Goal: Task Accomplishment & Management: Manage account settings

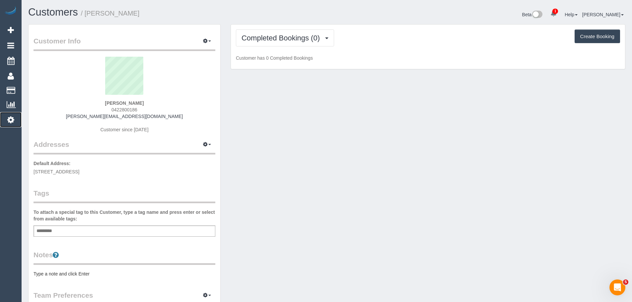
click at [12, 121] on icon at bounding box center [10, 120] width 7 height 8
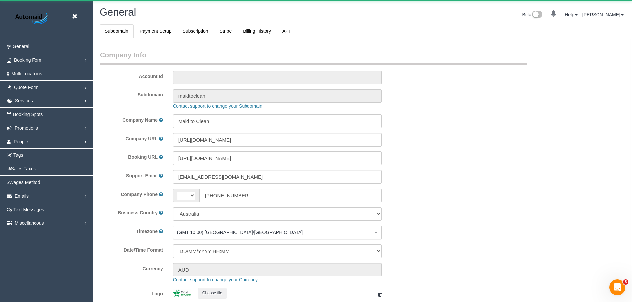
select select "string:AU"
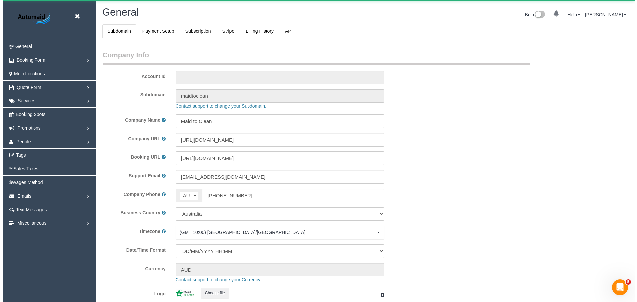
scroll to position [1504, 632]
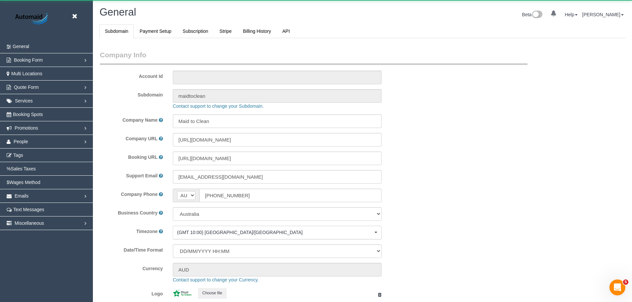
select select "1"
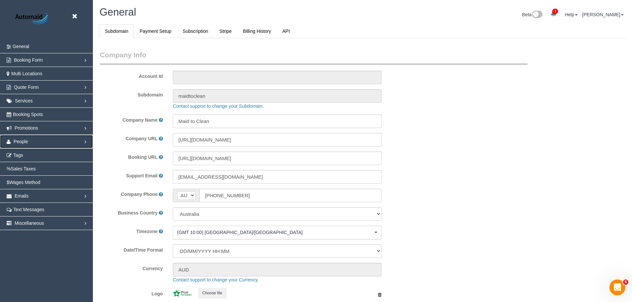
click at [32, 137] on link "People" at bounding box center [46, 141] width 93 height 13
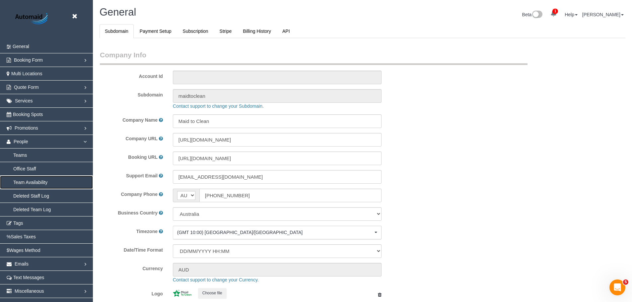
click at [27, 185] on link "Team Availability" at bounding box center [46, 182] width 93 height 13
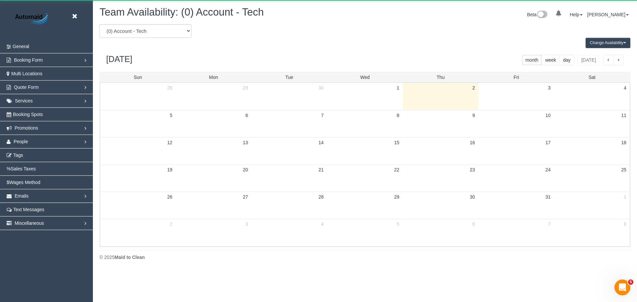
scroll to position [270, 637]
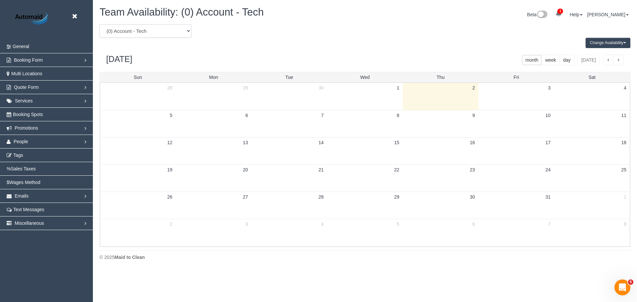
click at [159, 29] on select "(0) Account - Tech (0) Office (0) [PERSON_NAME] Test Account (1) [PERSON_NAME] …" at bounding box center [146, 31] width 92 height 14
select select "number:36183"
click at [100, 24] on select "(0) Account - Tech (0) Office (0) [PERSON_NAME] Test Account (1) [PERSON_NAME] …" at bounding box center [146, 31] width 92 height 14
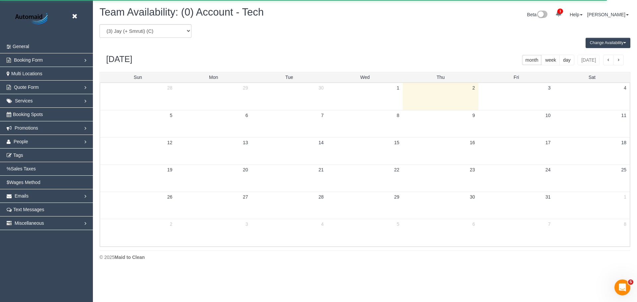
scroll to position [32915, 32548]
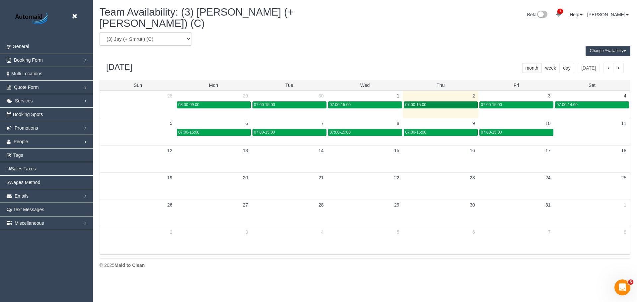
click at [434, 103] on div "07:00-15:00" at bounding box center [441, 105] width 71 height 5
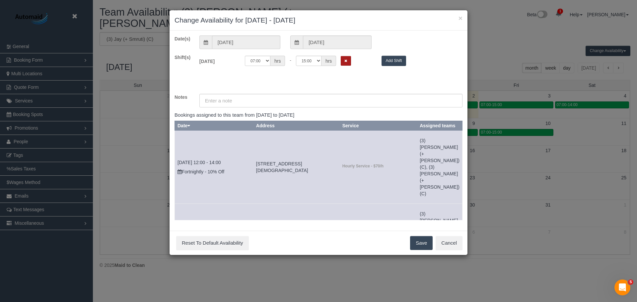
click at [342, 62] on button "Remove Shift" at bounding box center [346, 61] width 10 height 10
click at [418, 243] on button "Save" at bounding box center [421, 243] width 23 height 14
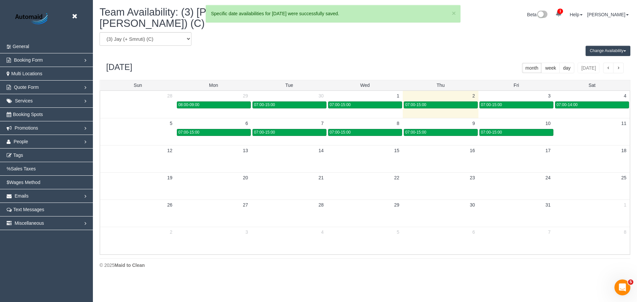
click at [159, 25] on div "× 3 Specific date availabilities for [DATE] were successfully saved. Team Avail…" at bounding box center [365, 139] width 544 height 278
click at [159, 32] on select "(0) Account - Tech (0) Office (0) [PERSON_NAME] Test Account (1) [PERSON_NAME] …" at bounding box center [146, 39] width 92 height 14
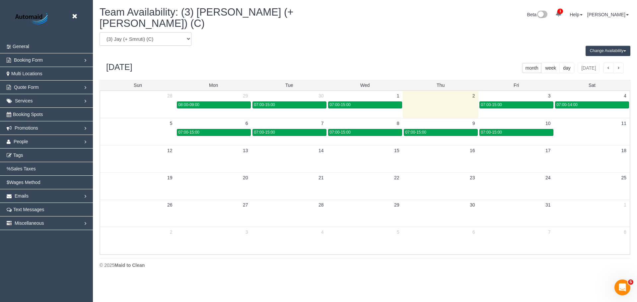
select select "number:36184"
click at [100, 32] on select "(0) Account - Tech (0) Office (0) [PERSON_NAME] Test Account (1) [PERSON_NAME] …" at bounding box center [146, 39] width 92 height 14
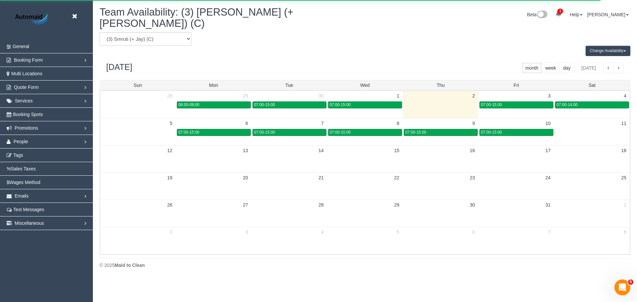
scroll to position [32915, 32548]
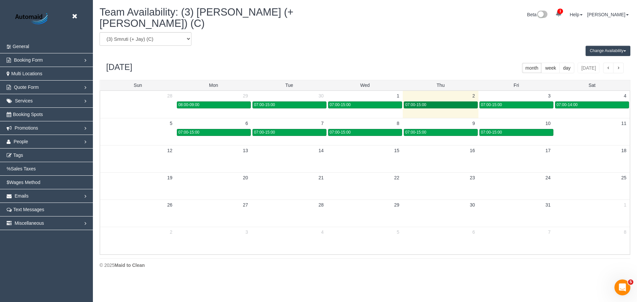
click at [446, 103] on div "07:00-15:00" at bounding box center [441, 105] width 71 height 5
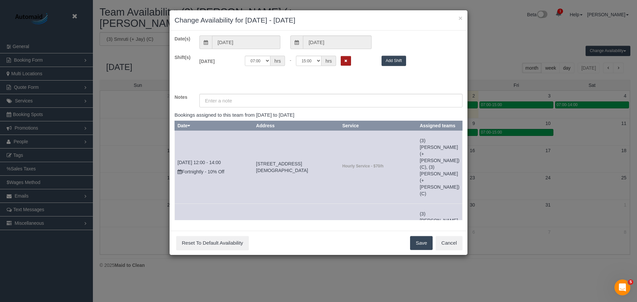
click at [346, 61] on icon "Remove Shift" at bounding box center [345, 61] width 3 height 4
click at [417, 246] on button "Save" at bounding box center [421, 243] width 23 height 14
